Goal: Transaction & Acquisition: Purchase product/service

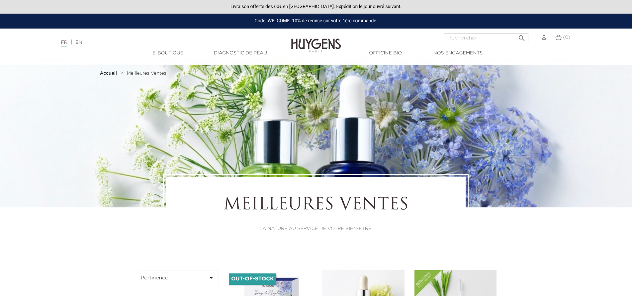
click at [458, 38] on input "Rechercher" at bounding box center [486, 38] width 85 height 9
type input "baume francais"
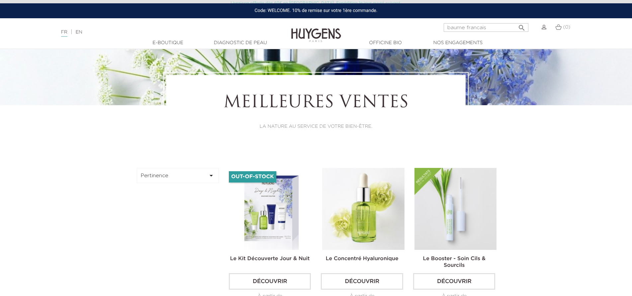
scroll to position [100, 0]
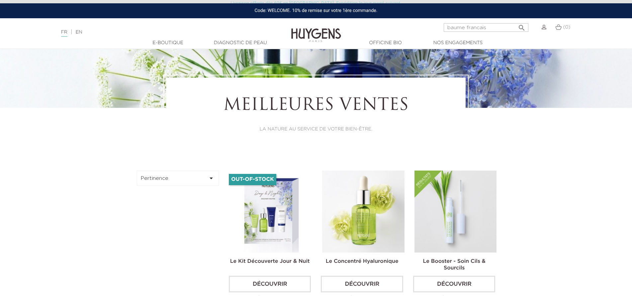
click at [521, 28] on icon "" at bounding box center [522, 26] width 8 height 8
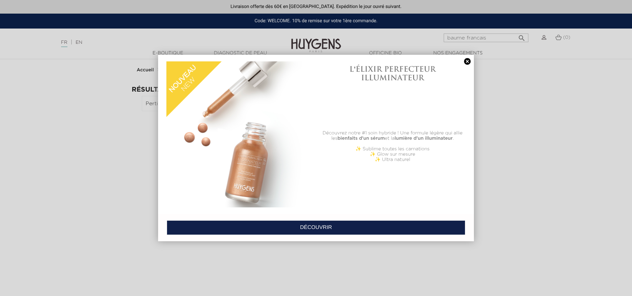
click at [467, 61] on link at bounding box center [467, 61] width 9 height 7
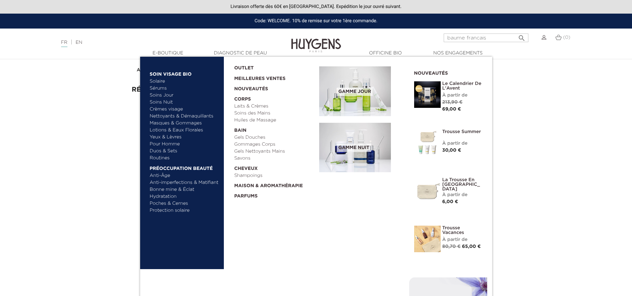
click at [253, 121] on link "Huiles de Massage" at bounding box center [274, 120] width 80 height 7
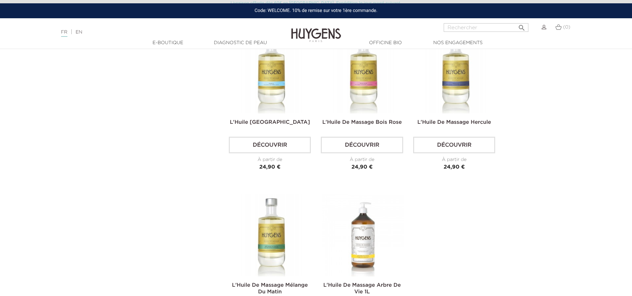
scroll to position [299, 0]
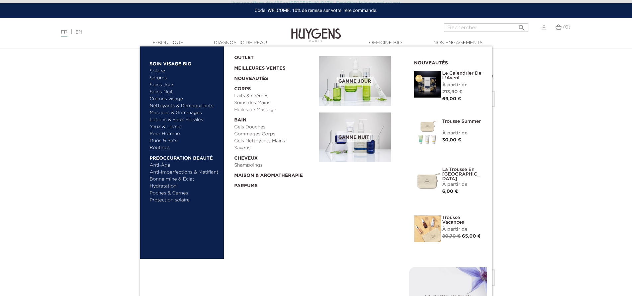
click at [242, 88] on link "  Corps" at bounding box center [274, 87] width 80 height 10
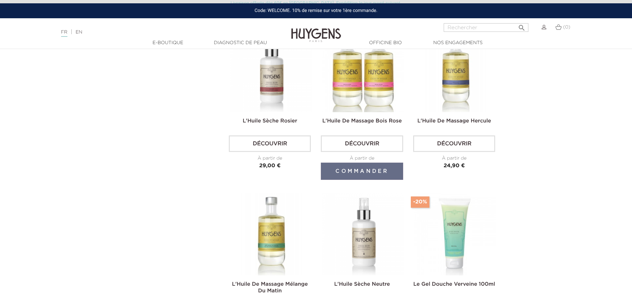
scroll to position [1396, 0]
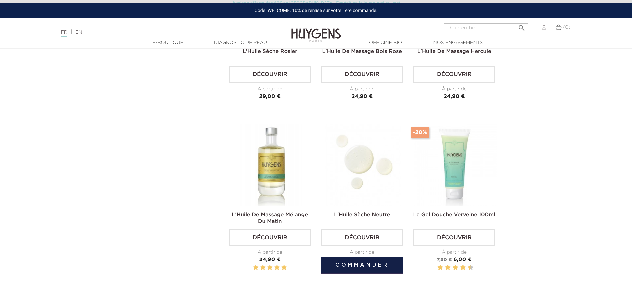
click at [357, 230] on link "Découvrir" at bounding box center [362, 238] width 82 height 17
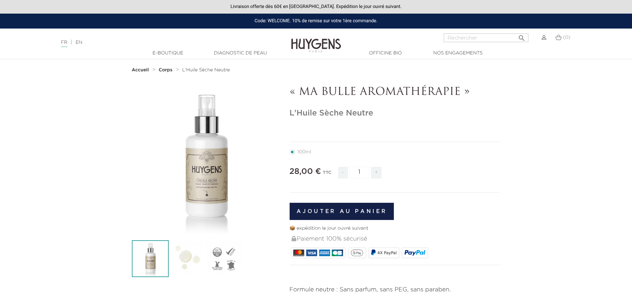
click at [377, 173] on span "+" at bounding box center [376, 173] width 11 height 12
type input "2"
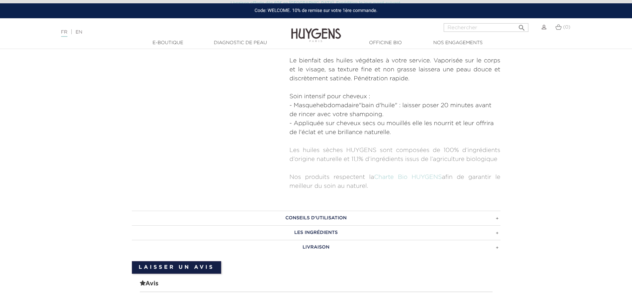
scroll to position [266, 0]
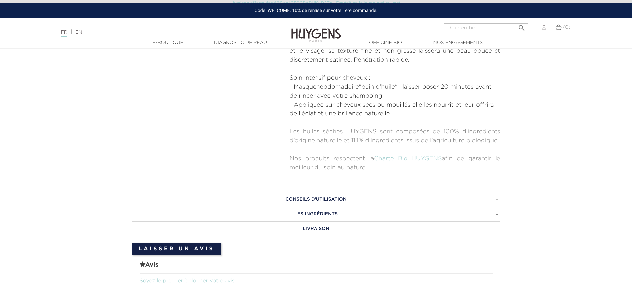
click at [330, 216] on h3 "LES INGRÉDIENTS" at bounding box center [316, 214] width 369 height 15
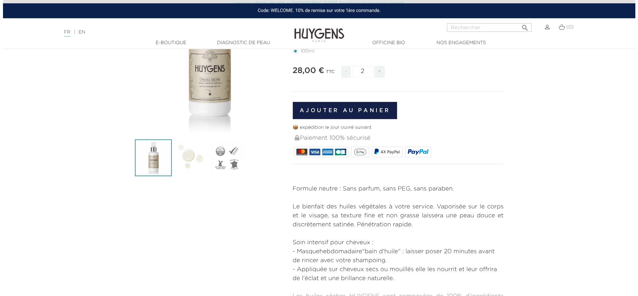
scroll to position [100, 0]
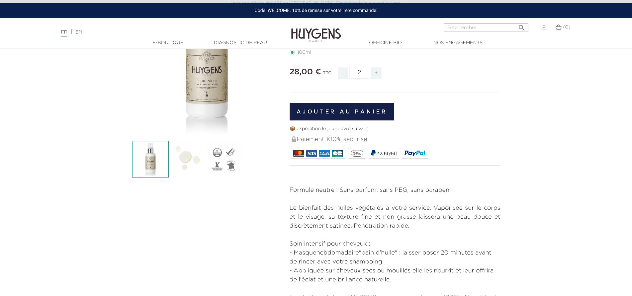
click at [332, 112] on button "Ajouter au panier" at bounding box center [342, 111] width 105 height 17
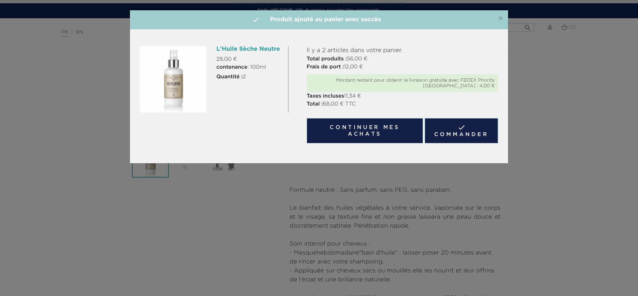
click at [461, 134] on link " Commander" at bounding box center [461, 130] width 73 height 25
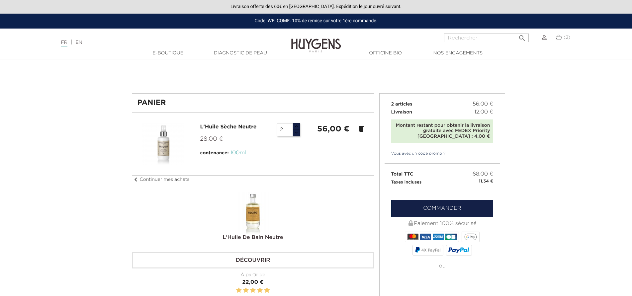
click at [286, 132] on input "2" at bounding box center [285, 129] width 16 height 13
type input "3"
click at [300, 157] on div at bounding box center [253, 144] width 231 height 42
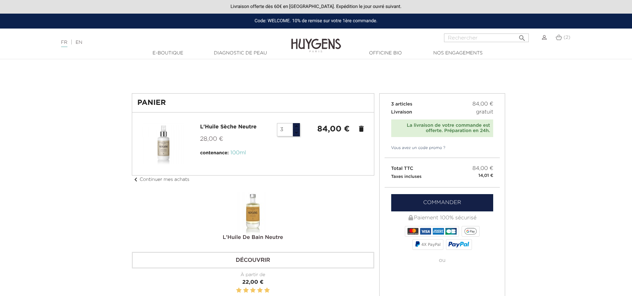
click at [545, 37] on img at bounding box center [544, 37] width 5 height 5
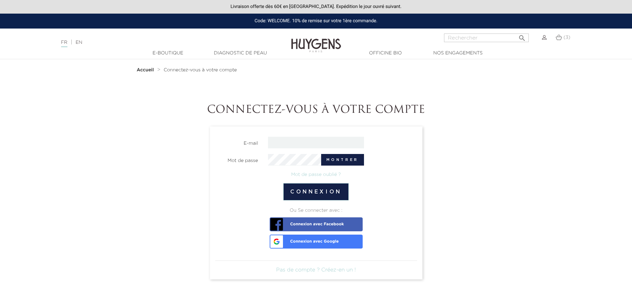
type input "rachel.ayet39@gmail.com"
click at [313, 192] on button "Connexion" at bounding box center [315, 191] width 65 height 17
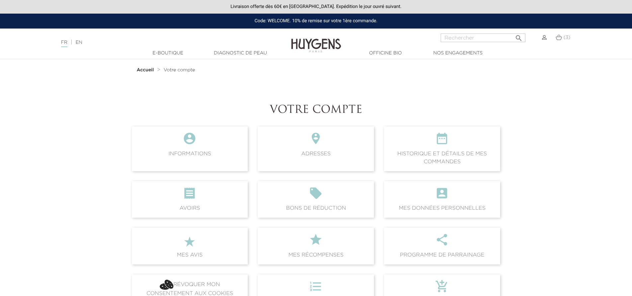
click at [558, 39] on img at bounding box center [559, 38] width 6 height 6
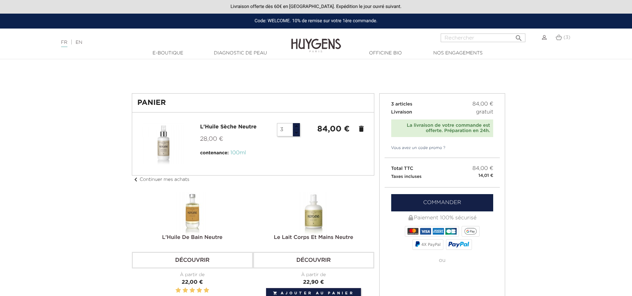
click at [285, 128] on input "3" at bounding box center [285, 129] width 16 height 13
type input "2"
click at [320, 147] on div at bounding box center [253, 144] width 231 height 42
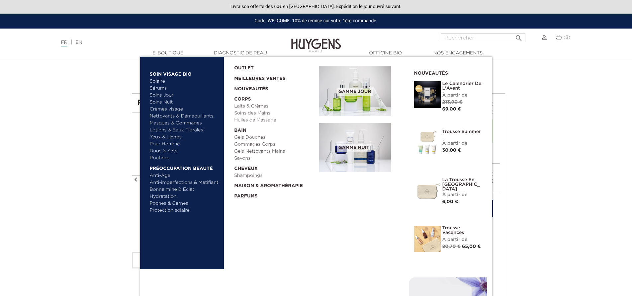
click at [172, 138] on link "Yeux & Lèvres" at bounding box center [184, 137] width 69 height 7
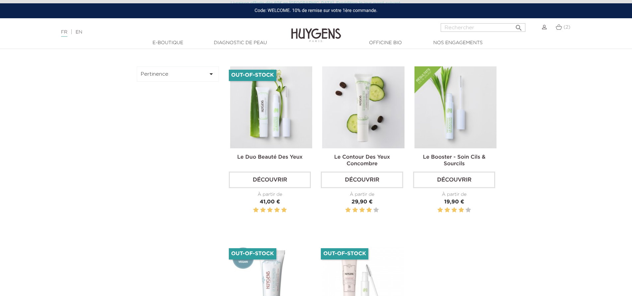
scroll to position [199, 0]
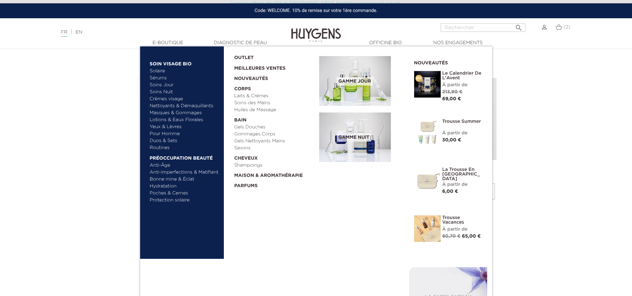
click at [168, 187] on link "Hydratation" at bounding box center [184, 186] width 69 height 7
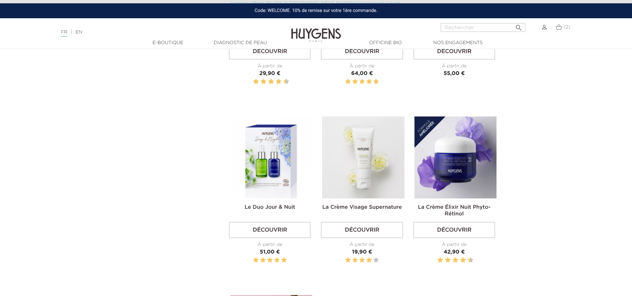
scroll to position [565, 0]
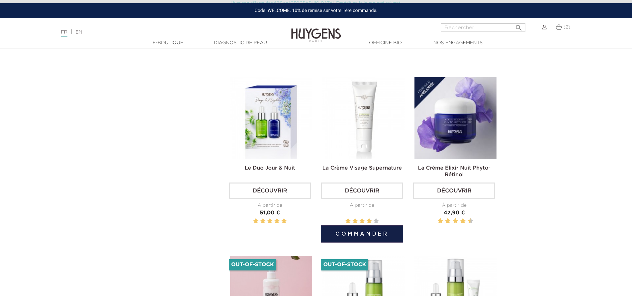
click at [365, 145] on img at bounding box center [363, 118] width 82 height 82
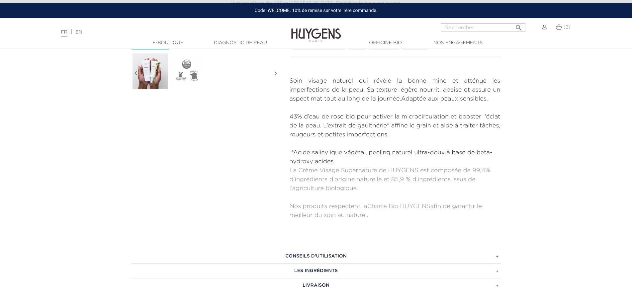
scroll to position [299, 0]
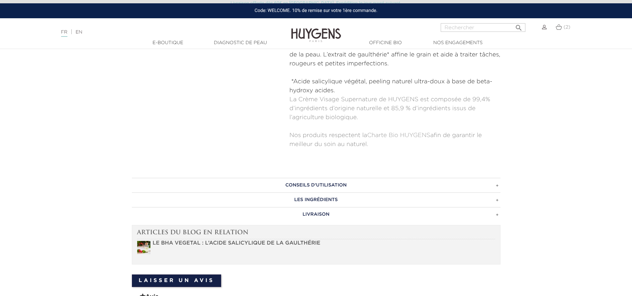
click at [320, 199] on h3 "LES INGRÉDIENTS" at bounding box center [316, 200] width 369 height 15
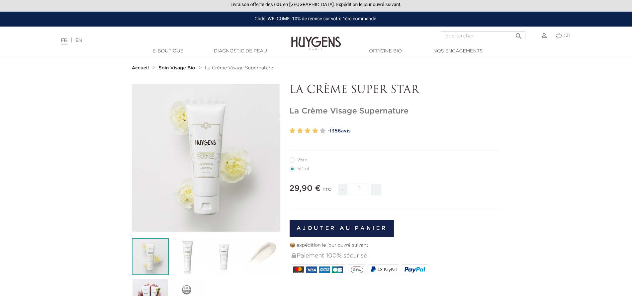
scroll to position [0, 0]
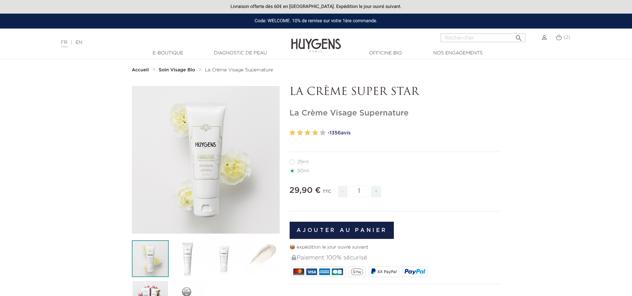
click at [544, 39] on img at bounding box center [544, 37] width 5 height 5
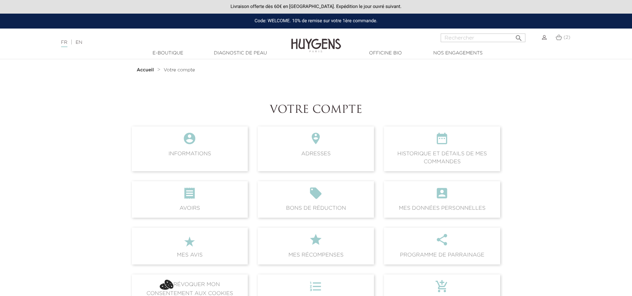
click at [559, 37] on img at bounding box center [559, 38] width 6 height 6
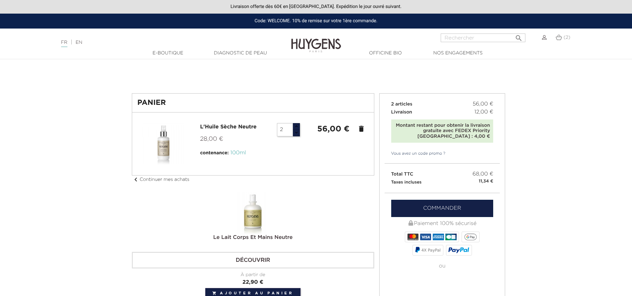
type input "1"
click at [296, 132] on button "button" at bounding box center [296, 133] width 7 height 7
type input "2"
click at [296, 127] on button "button" at bounding box center [296, 126] width 7 height 7
